Goal: Task Accomplishment & Management: Manage account settings

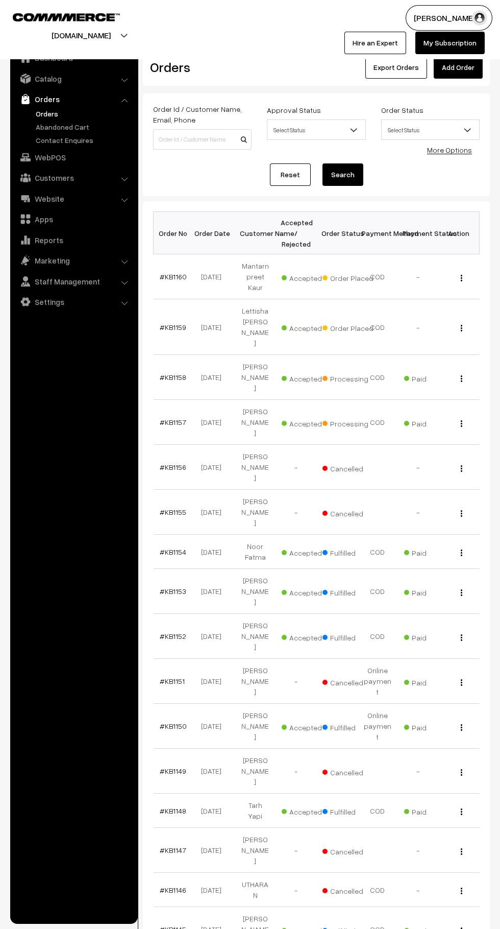
scroll to position [2, 0]
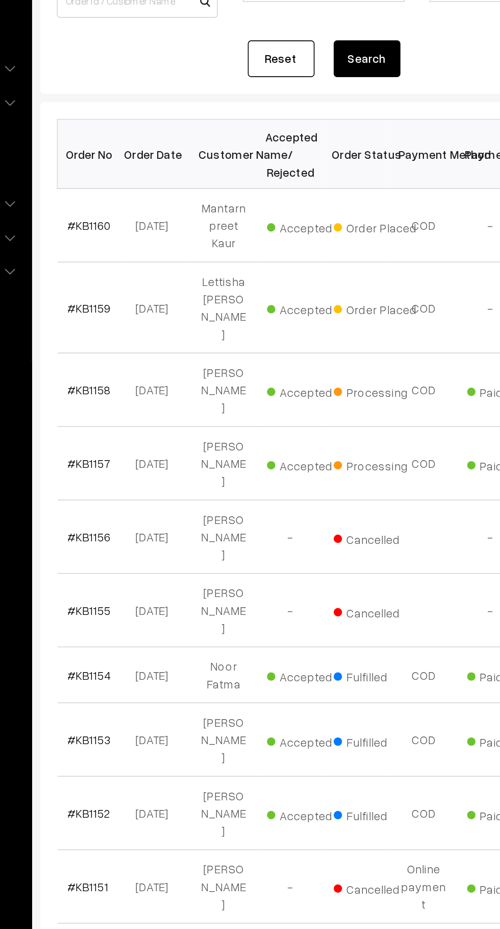
click at [177, 272] on link "#KB1160" at bounding box center [173, 275] width 27 height 9
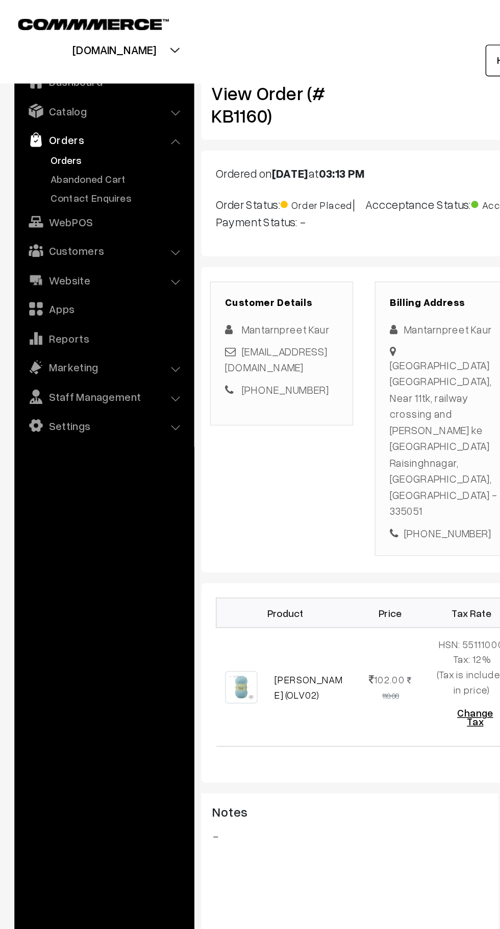
click at [85, 126] on link "Abandoned Cart" at bounding box center [83, 126] width 101 height 11
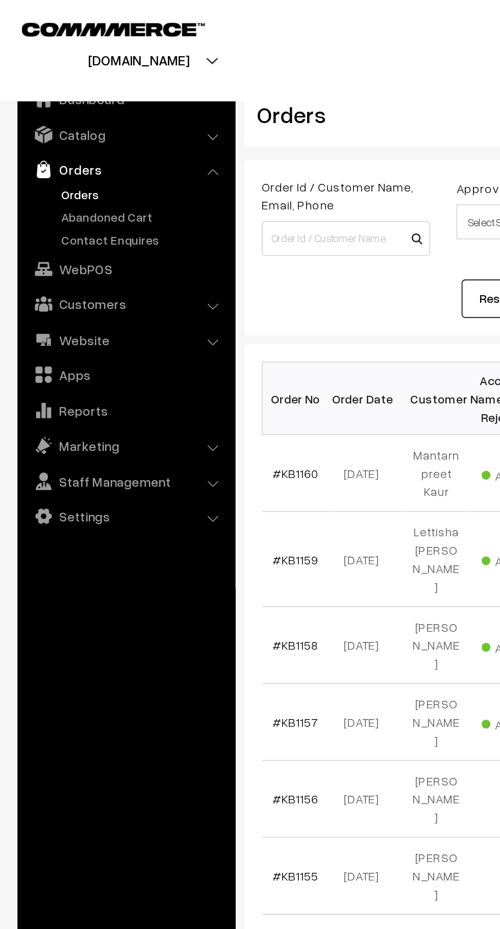
click at [181, 274] on link "#KB1160" at bounding box center [173, 276] width 27 height 9
click at [88, 125] on link "Abandoned Cart" at bounding box center [83, 126] width 101 height 11
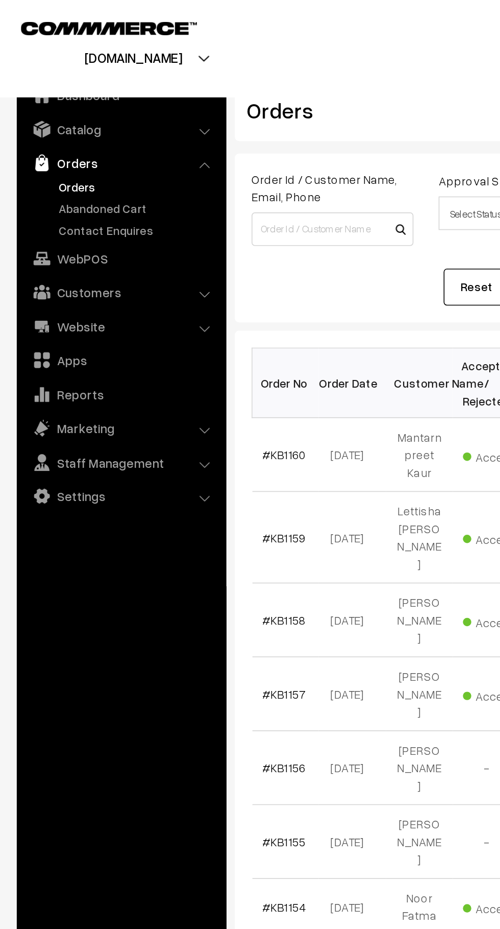
click at [89, 125] on link "Abandoned Cart" at bounding box center [83, 126] width 101 height 11
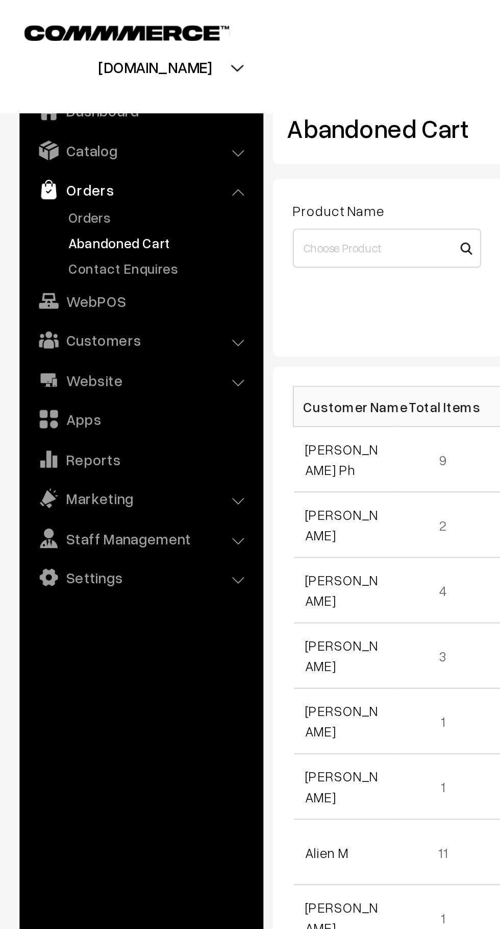
click at [54, 114] on link "Orders" at bounding box center [83, 113] width 101 height 11
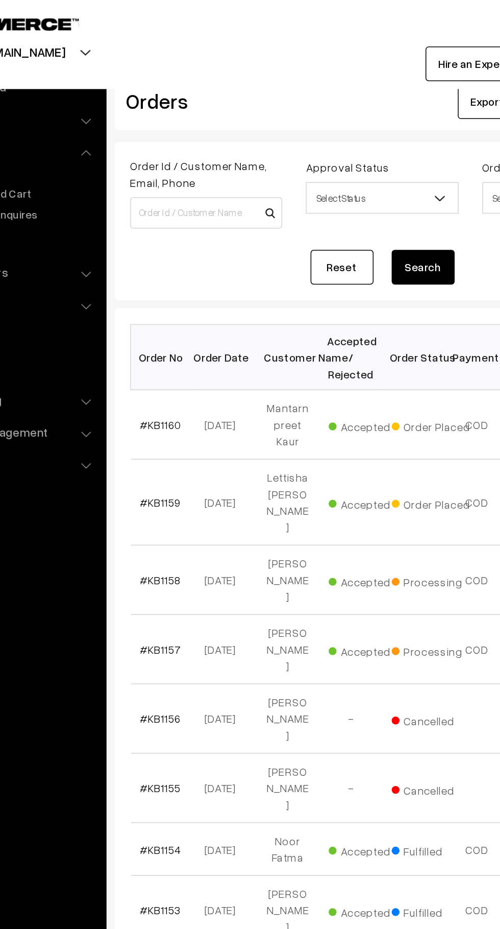
click at [179, 272] on link "#KB1160" at bounding box center [173, 276] width 27 height 9
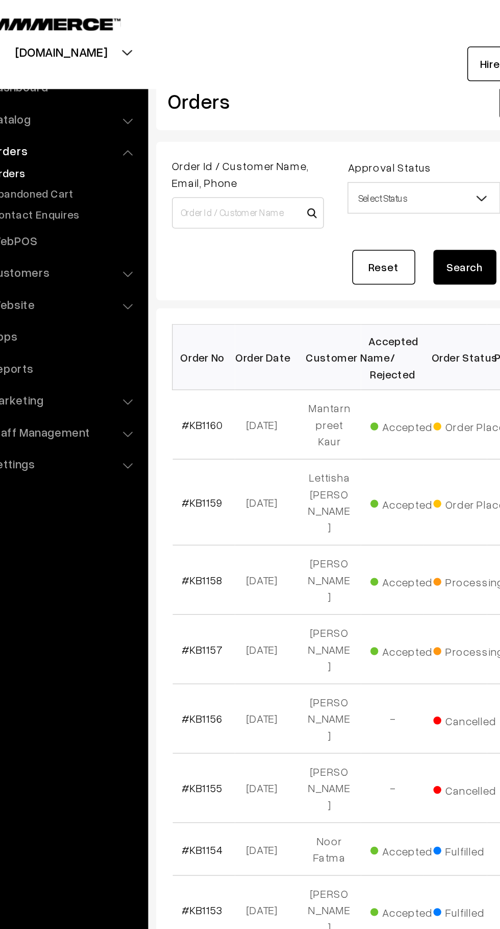
click at [72, 130] on link "Abandoned Cart" at bounding box center [83, 126] width 101 height 11
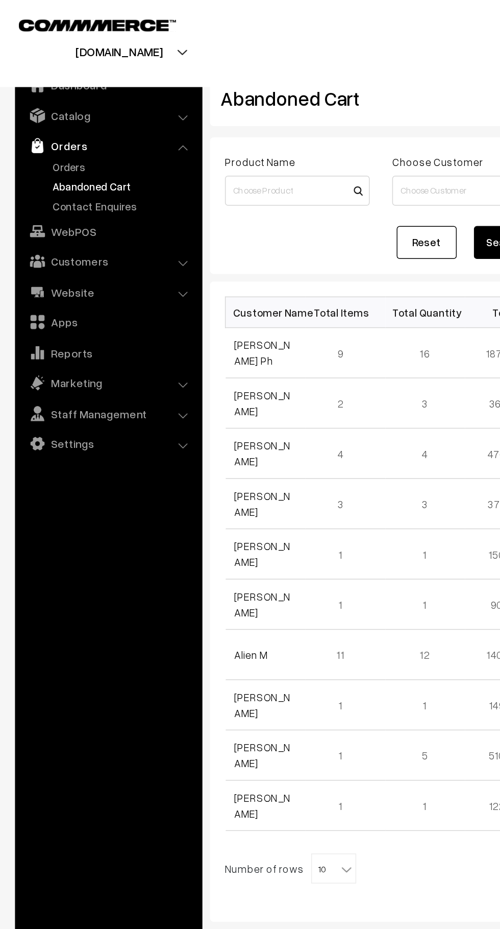
click at [53, 113] on link "Orders" at bounding box center [83, 113] width 101 height 11
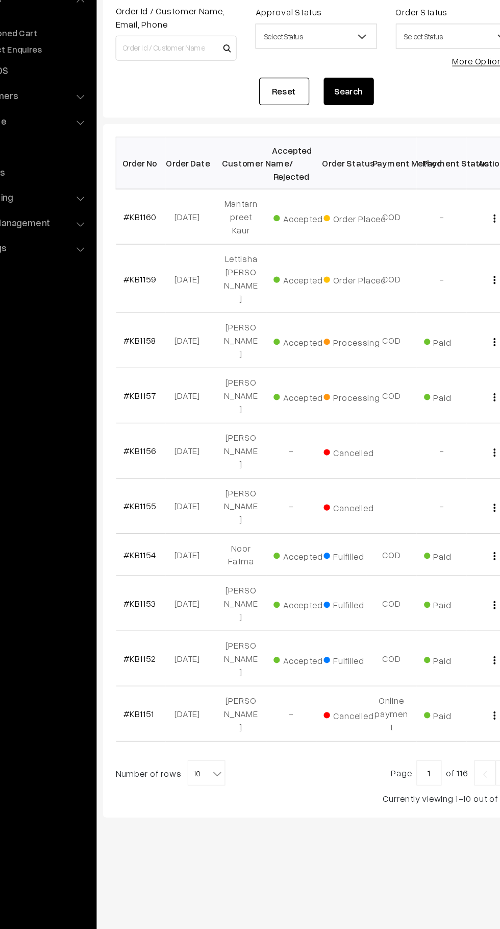
click at [170, 272] on link "#KB1160" at bounding box center [173, 276] width 27 height 9
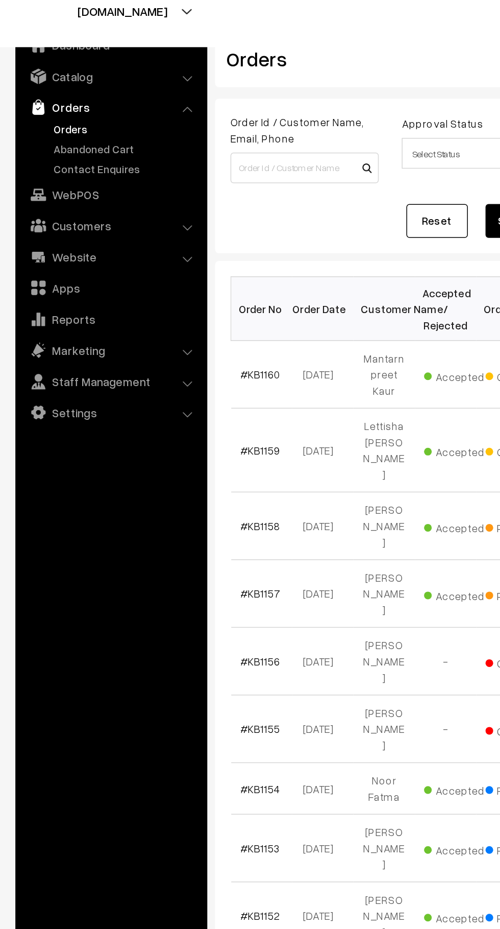
click at [66, 123] on link "Abandoned Cart" at bounding box center [83, 126] width 101 height 11
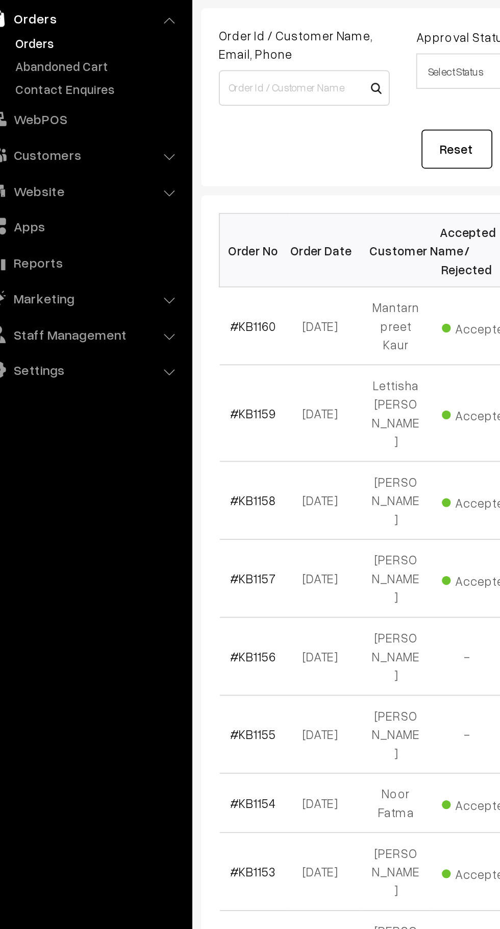
click at [184, 323] on link "#KB1159" at bounding box center [173, 327] width 27 height 9
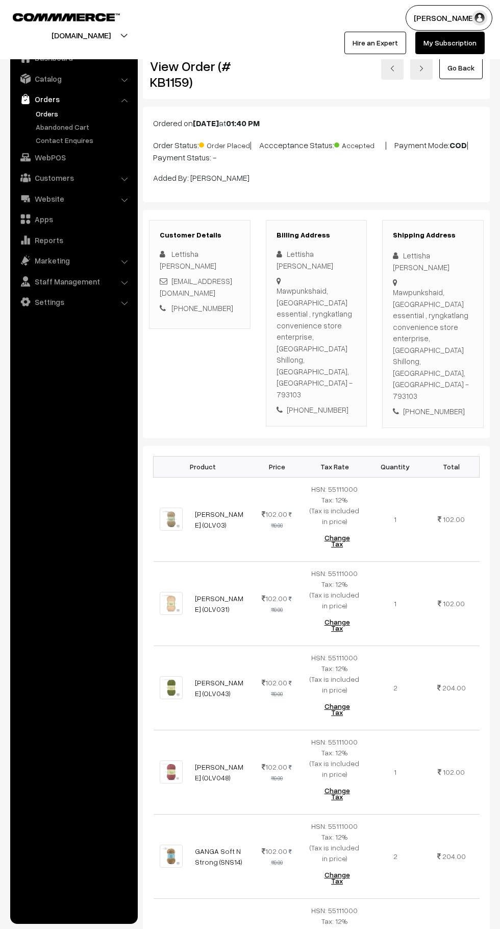
scroll to position [1526, 0]
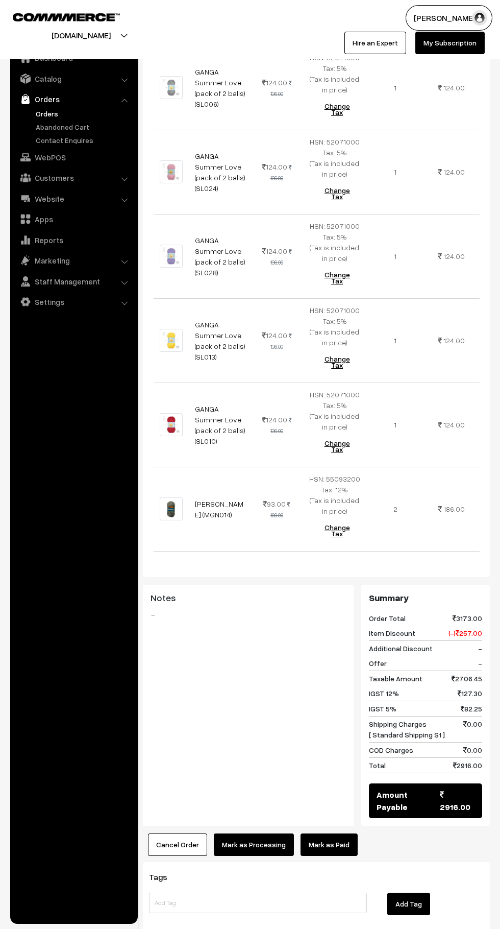
click at [191, 833] on button "Cancel Order" at bounding box center [177, 844] width 59 height 22
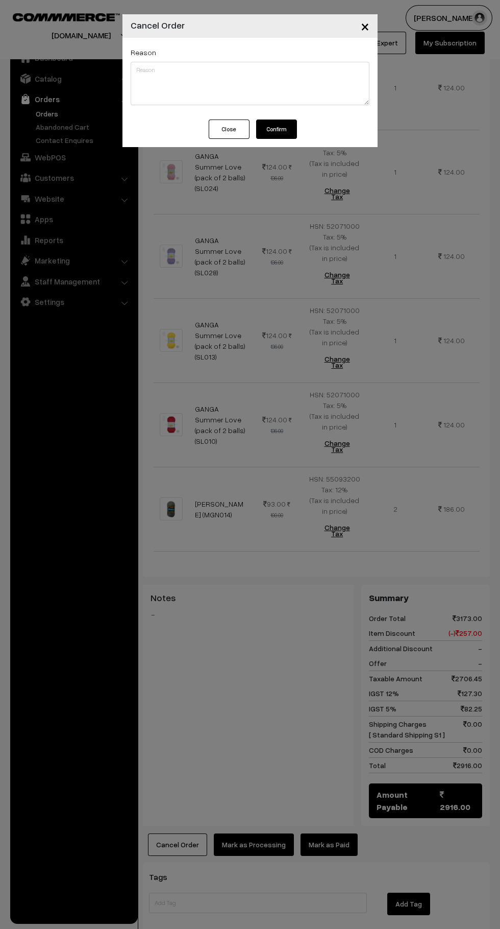
click at [290, 129] on button "Confirm" at bounding box center [276, 128] width 41 height 19
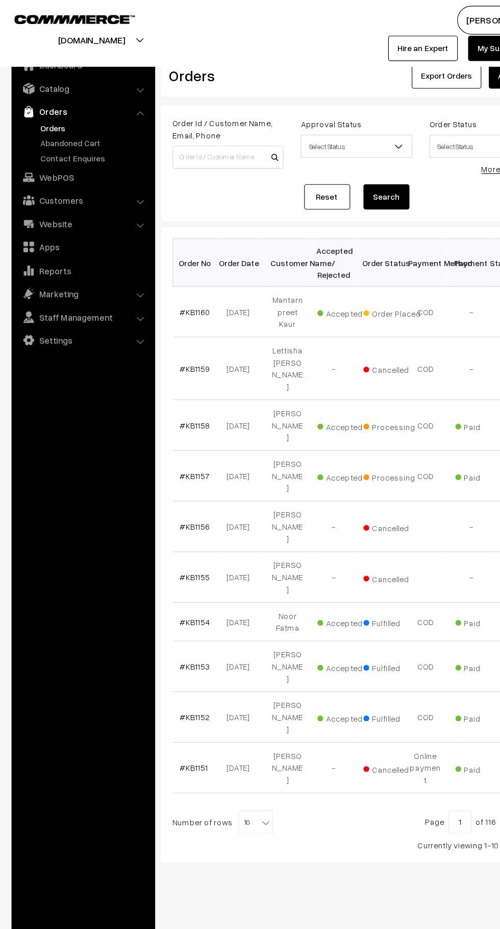
click at [85, 131] on link "Abandoned Cart" at bounding box center [83, 126] width 101 height 11
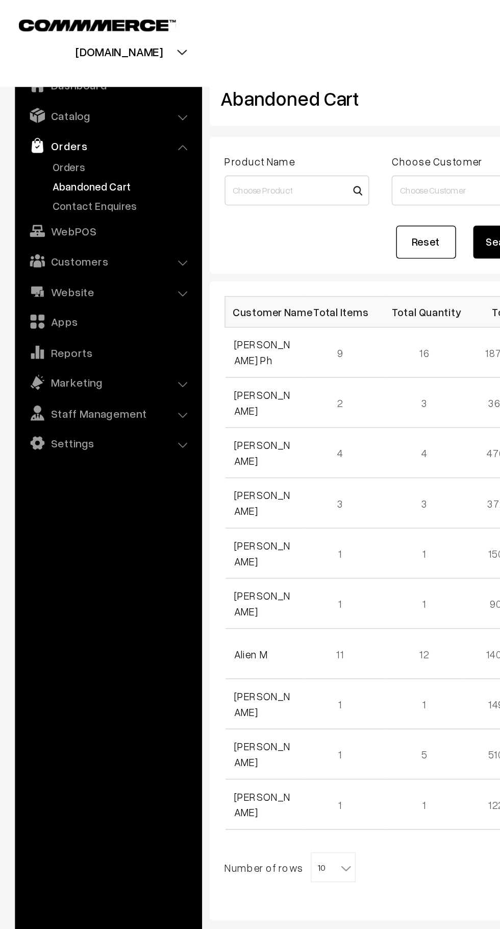
click at [52, 109] on link "Orders" at bounding box center [83, 113] width 101 height 11
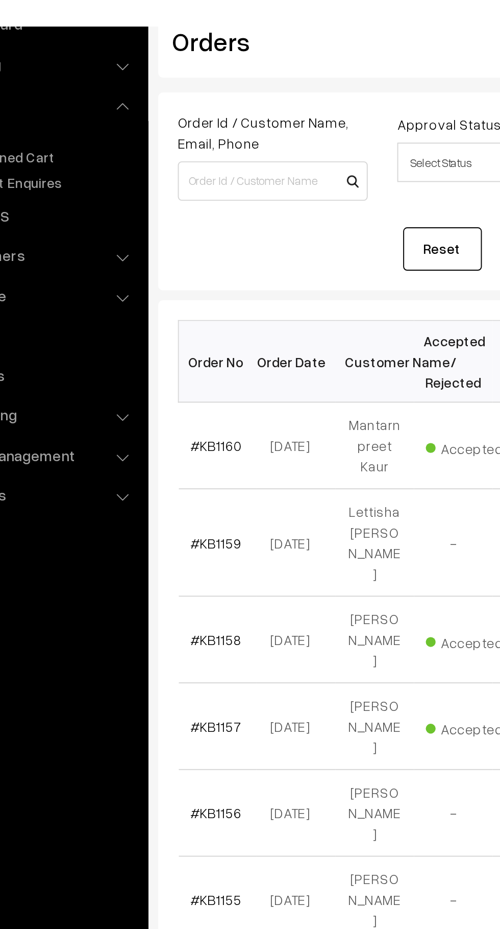
click at [178, 272] on link "#KB1160" at bounding box center [173, 276] width 27 height 9
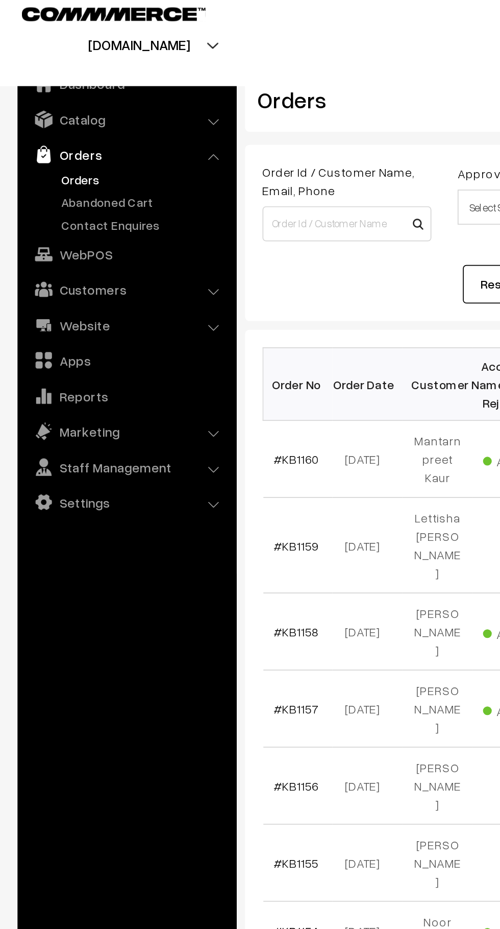
click at [85, 125] on link "Abandoned Cart" at bounding box center [83, 126] width 101 height 11
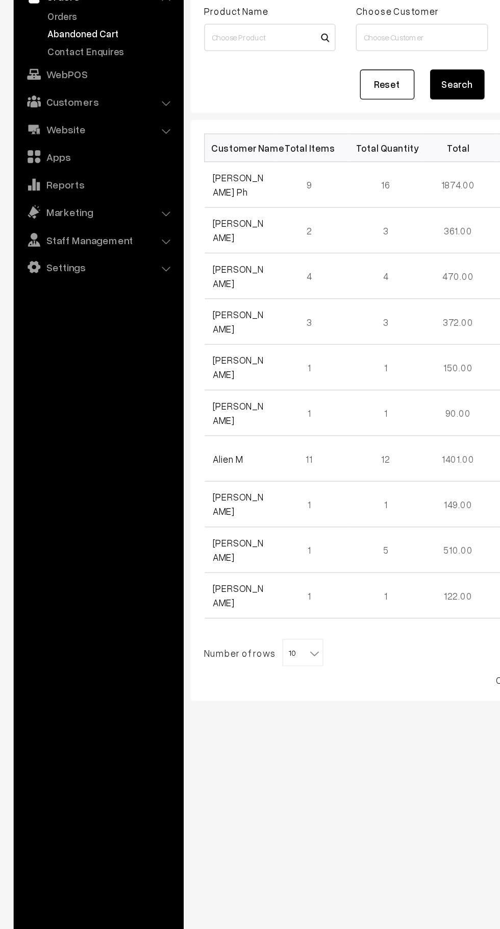
click at [191, 240] on link "[PERSON_NAME] Ph" at bounding box center [179, 239] width 38 height 19
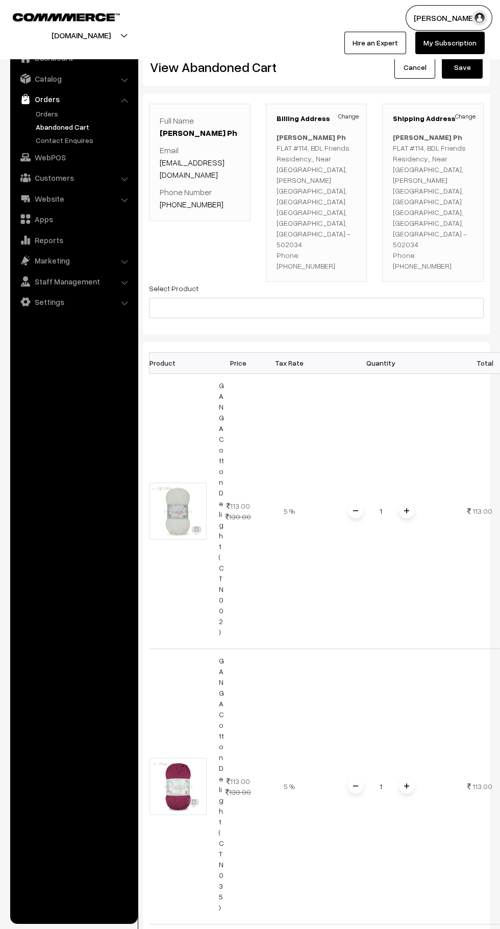
click at [67, 113] on link "Orders" at bounding box center [83, 113] width 101 height 11
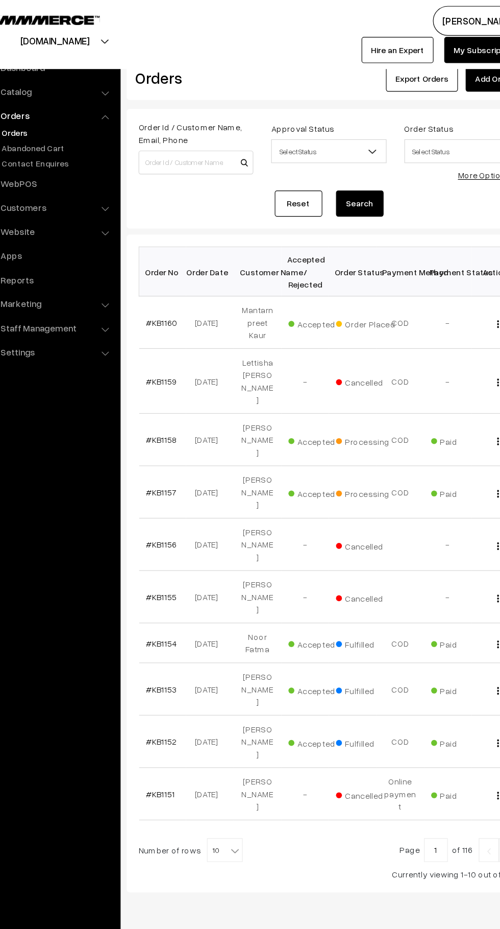
click at [177, 272] on link "#KB1160" at bounding box center [173, 276] width 27 height 9
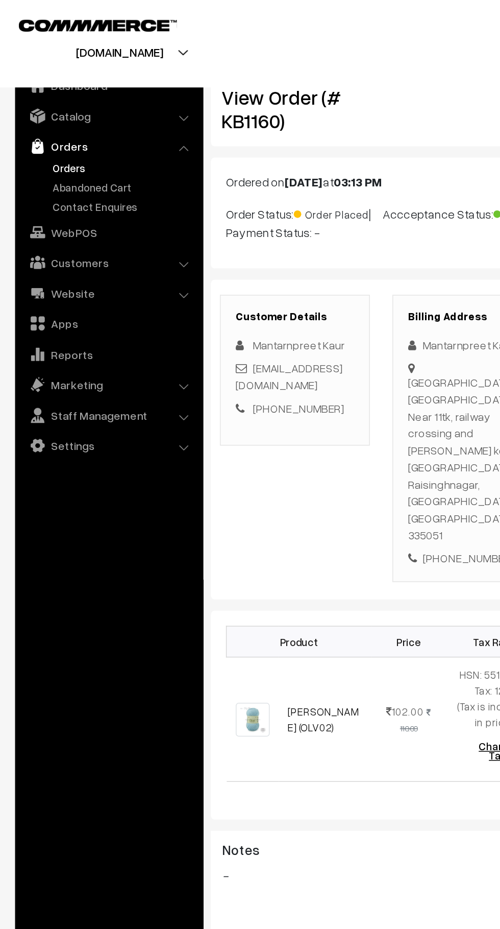
click at [86, 127] on link "Abandoned Cart" at bounding box center [83, 126] width 101 height 11
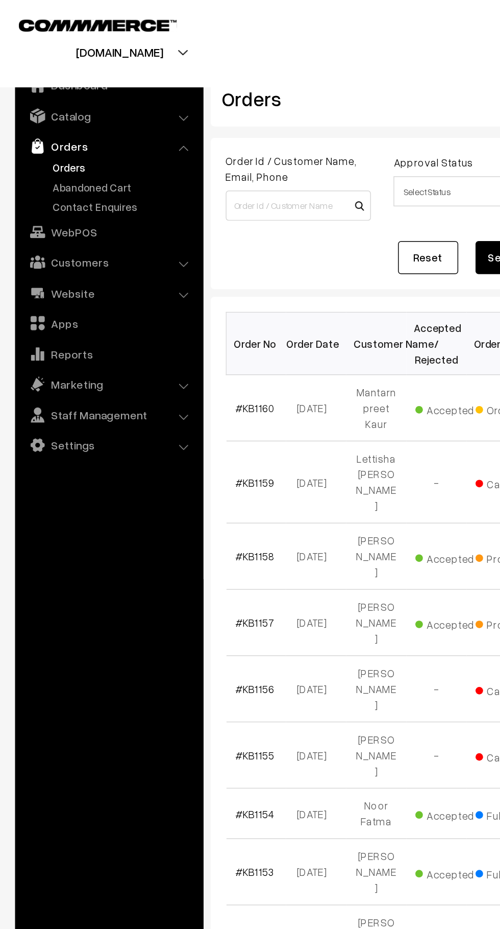
click at [100, 131] on link "Abandoned Cart" at bounding box center [83, 126] width 101 height 11
